Goal: Check status: Check status

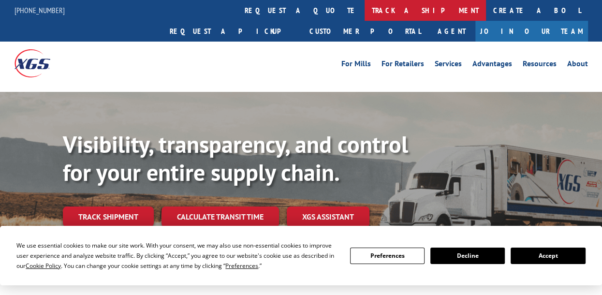
click at [365, 10] on link "track a shipment" at bounding box center [425, 10] width 121 height 21
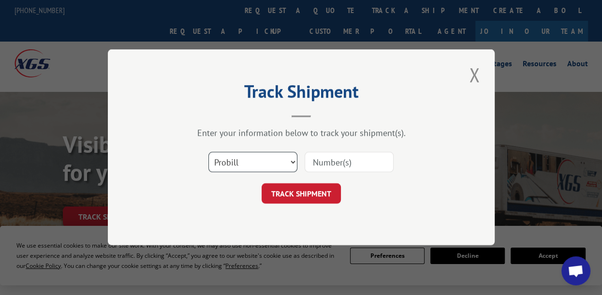
click at [240, 162] on select "Select category... Probill BOL PO" at bounding box center [252, 162] width 89 height 20
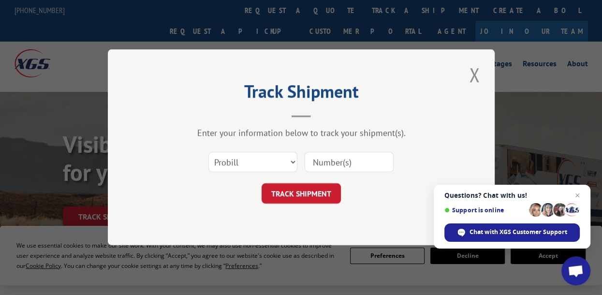
click at [320, 163] on input at bounding box center [349, 162] width 89 height 20
click at [334, 161] on input at bounding box center [349, 162] width 89 height 20
paste input "17536554"
type input "17536554"
click at [300, 189] on button "TRACK SHIPMENT" at bounding box center [301, 194] width 79 height 20
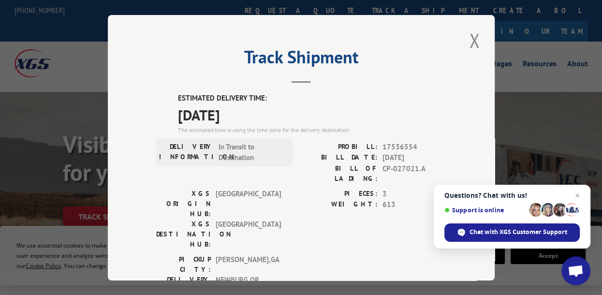
drag, startPoint x: 468, startPoint y: 37, endPoint x: 448, endPoint y: 20, distance: 26.4
click at [468, 37] on button "Close modal" at bounding box center [474, 40] width 16 height 27
